Goal: Information Seeking & Learning: Understand process/instructions

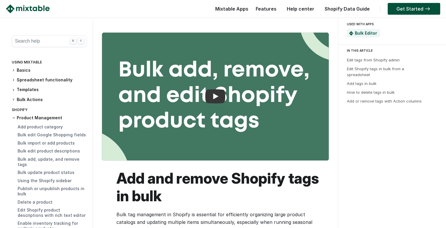
click at [41, 11] on img at bounding box center [28, 8] width 44 height 9
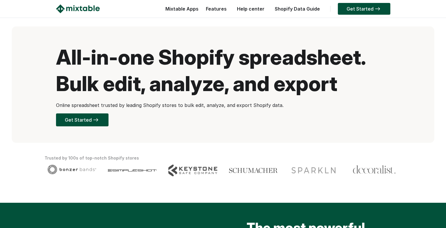
click at [167, 104] on p "Online spreadsheet trusted by leading Shopify stores to bulk edit, analyze, and…" at bounding box center [223, 104] width 334 height 7
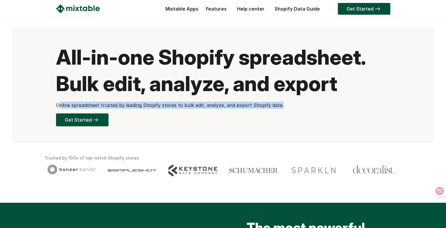
click at [167, 104] on p "Online spreadsheet trusted by leading Shopify stores to bulk edit, analyze, and…" at bounding box center [223, 104] width 334 height 7
click at [116, 104] on p "Online spreadsheet trusted by leading Shopify stores to bulk edit, analyze, and…" at bounding box center [223, 104] width 334 height 7
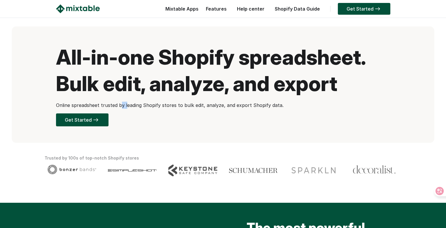
click at [116, 104] on p "Online spreadsheet trusted by leading Shopify stores to bulk edit, analyze, and…" at bounding box center [223, 104] width 334 height 7
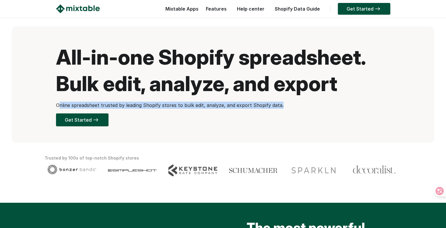
click at [116, 104] on p "Online spreadsheet trusted by leading Shopify stores to bulk edit, analyze, and…" at bounding box center [223, 104] width 334 height 7
click at [114, 104] on p "Online spreadsheet trusted by leading Shopify stores to bulk edit, analyze, and…" at bounding box center [223, 104] width 334 height 7
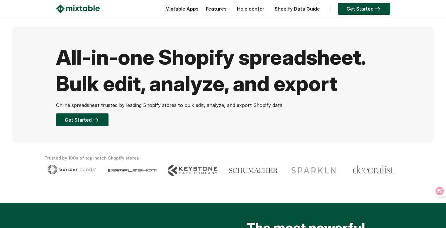
click at [97, 107] on p "Online spreadsheet trusted by leading Shopify stores to bulk edit, analyze, and…" at bounding box center [223, 104] width 334 height 7
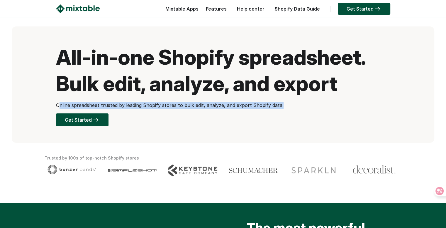
click at [97, 107] on p "Online spreadsheet trusted by leading Shopify stores to bulk edit, analyze, and…" at bounding box center [223, 104] width 334 height 7
copy div "Online spreadsheet trusted by leading Shopify stores to bulk edit, analyze, and…"
